Goal: Task Accomplishment & Management: Use online tool/utility

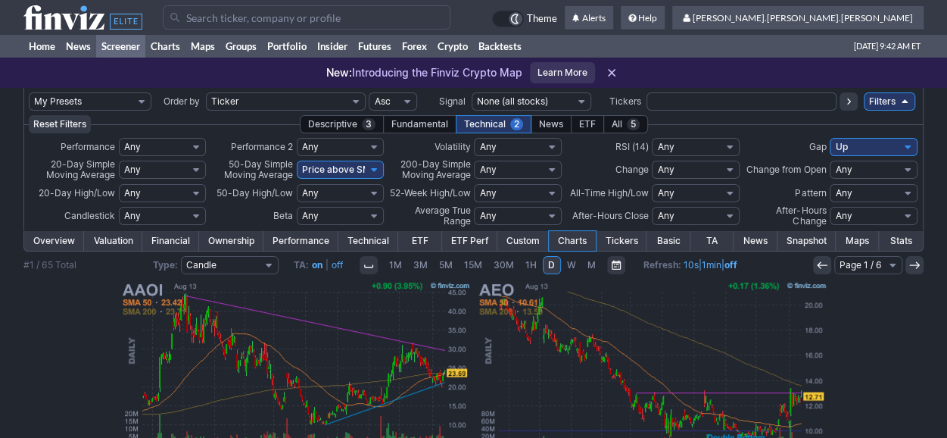
click at [104, 90] on td "My Presets -Save Screen -Edit Screens s: nuevo 2 2025 s: intradia s: CAIDA FUER…" at bounding box center [90, 101] width 123 height 27
click at [104, 99] on select "My Presets -Save Screen -Edit Screens s: nuevo 2 2025 s: intradia s: CAIDA FUER…" at bounding box center [90, 101] width 123 height 18
click at [29, 92] on select "My Presets -Save Screen -Edit Screens s: nuevo 2 2025 s: intradia s: CAIDA FUER…" at bounding box center [90, 101] width 123 height 18
select select "My Presets"
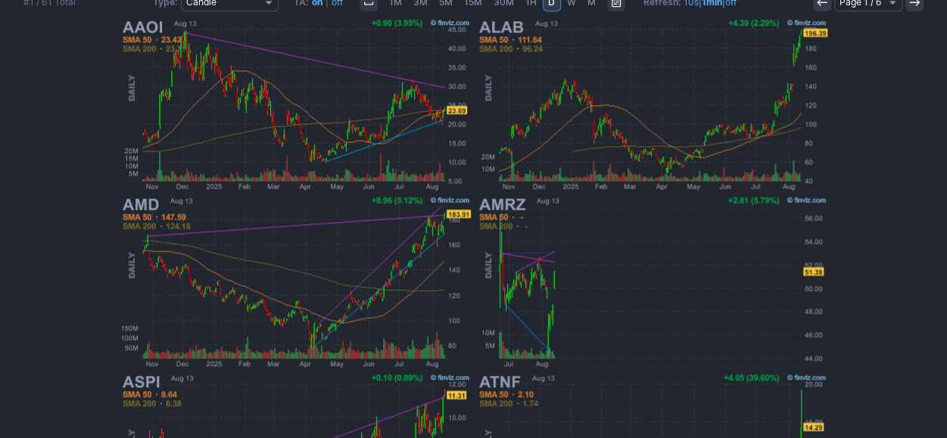
scroll to position [503, 0]
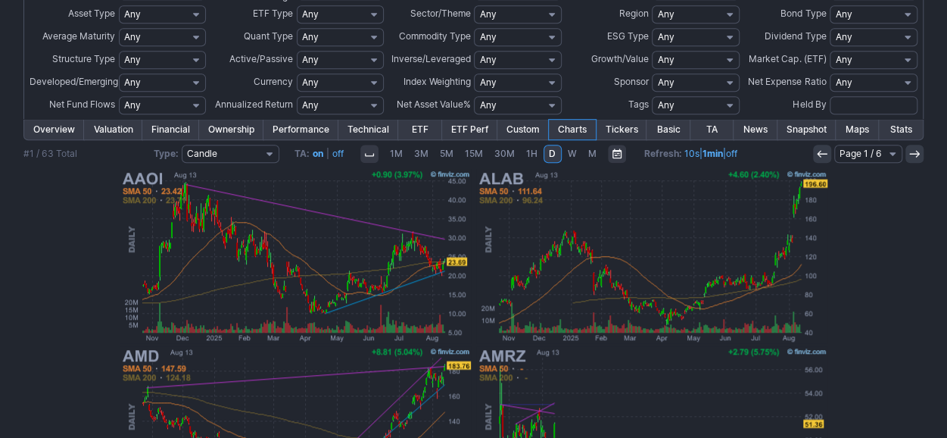
click at [586, 282] on img at bounding box center [652, 255] width 354 height 177
